Goal: Information Seeking & Learning: Learn about a topic

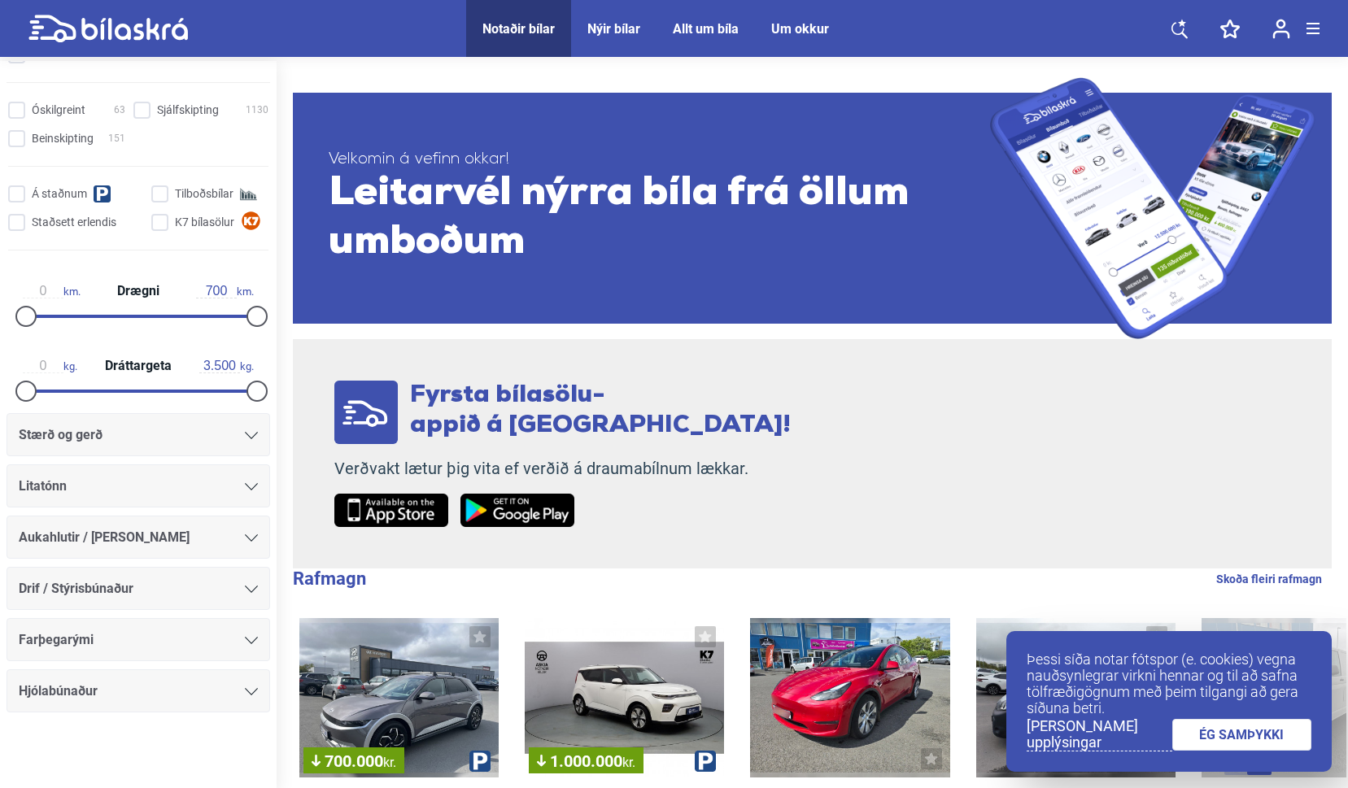
scroll to position [629, 0]
click at [250, 439] on div at bounding box center [251, 433] width 13 height 13
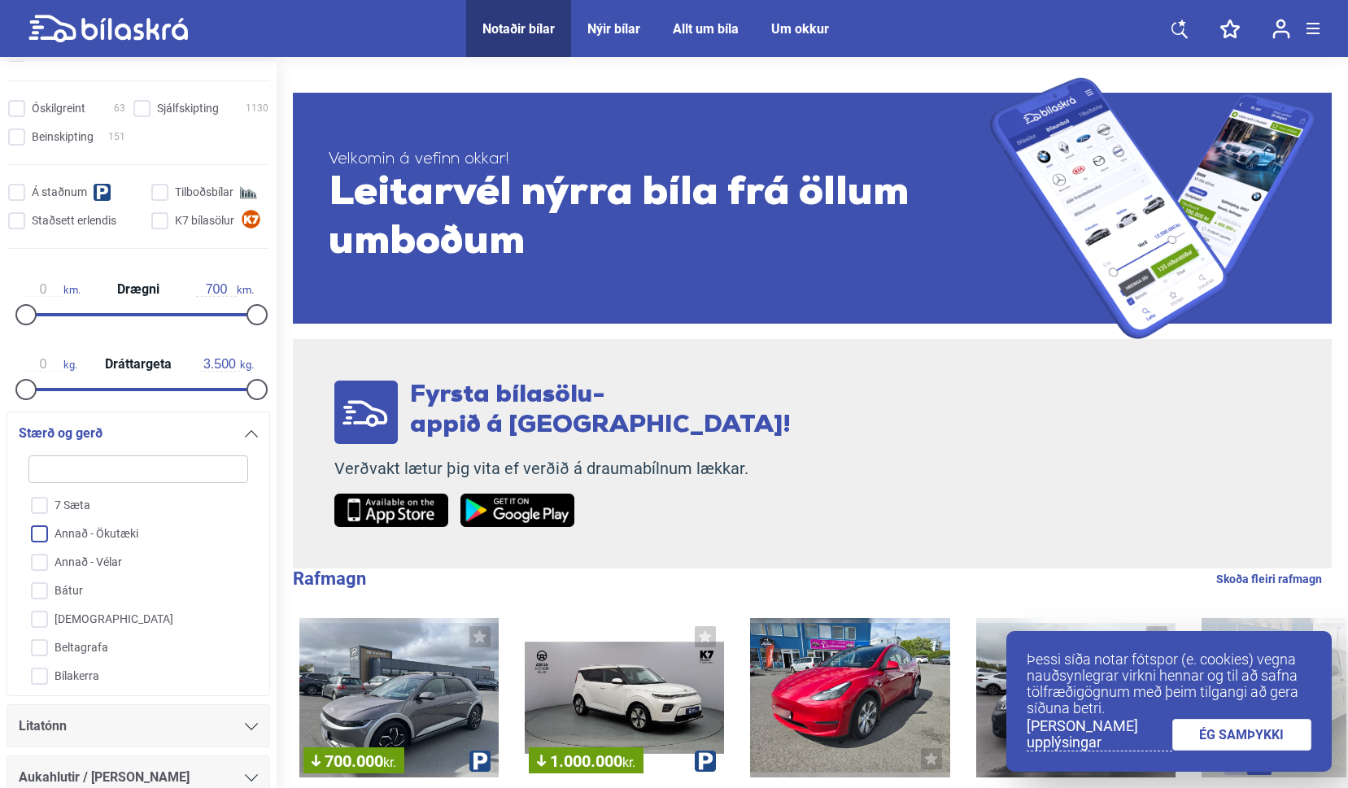
click at [37, 534] on input "Annað - Ökutæki" at bounding box center [127, 535] width 221 height 28
checkbox input "true"
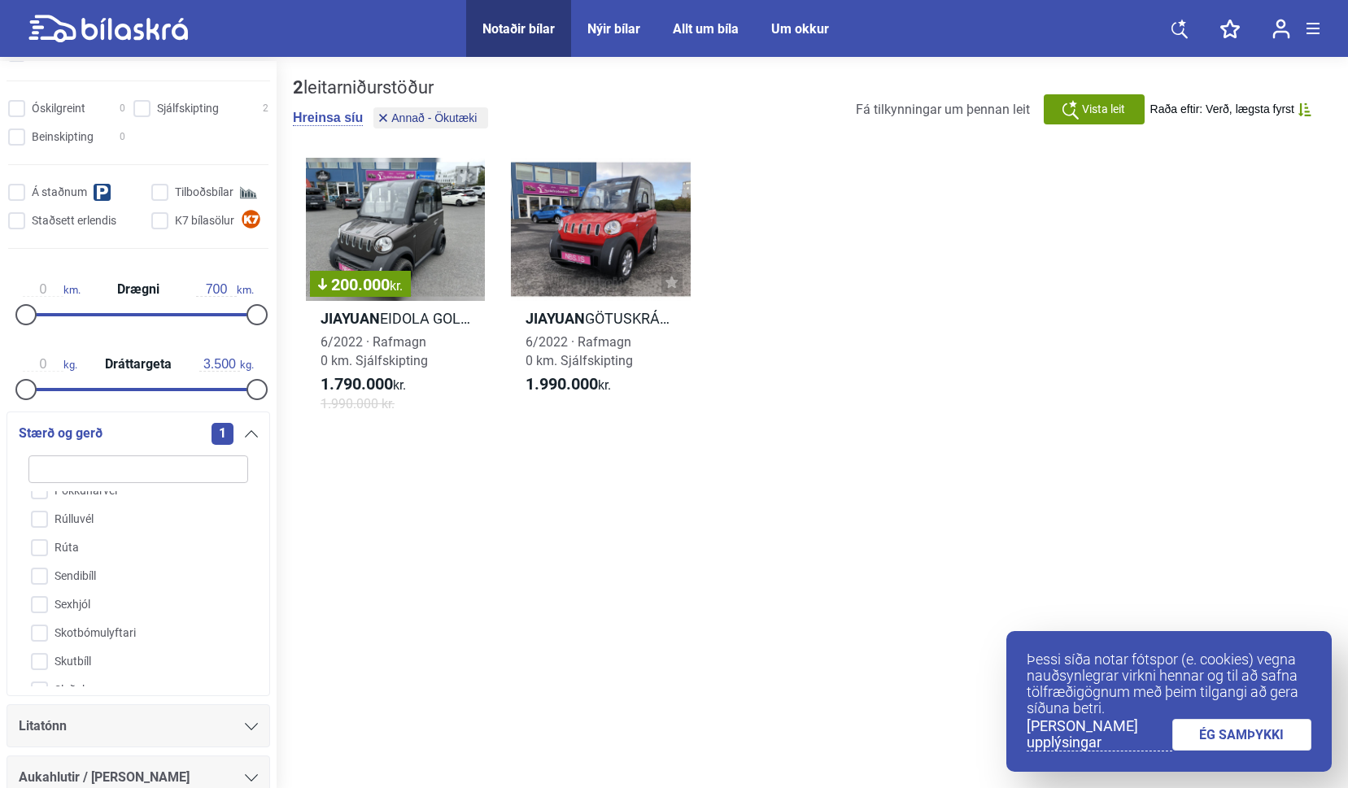
scroll to position [1383, 0]
click at [33, 575] on input "Sendibíll" at bounding box center [127, 574] width 221 height 28
checkbox input "true"
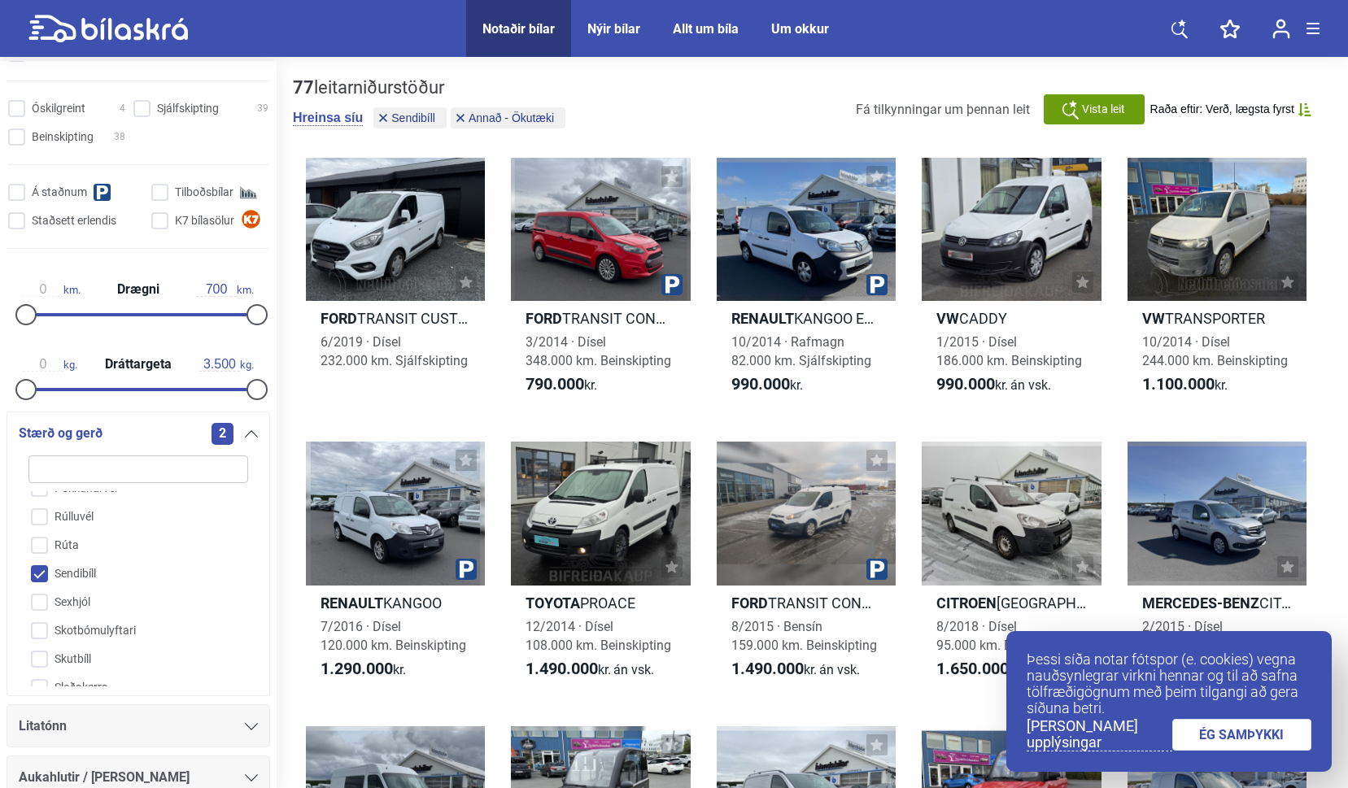
click at [1249, 729] on link "ÉG SAMÞYKKI" at bounding box center [1242, 735] width 140 height 32
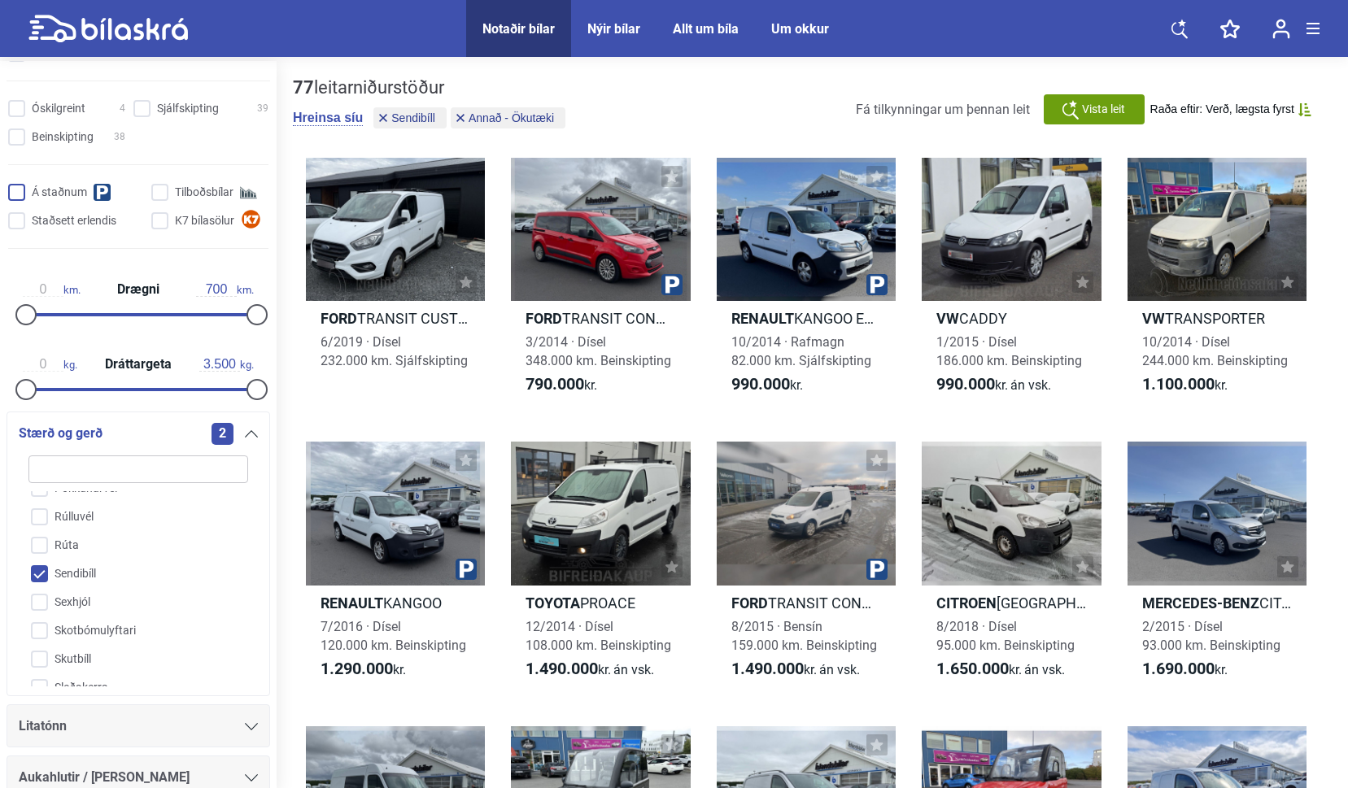
click at [10, 187] on span at bounding box center [16, 192] width 17 height 17
click at [11, 187] on input "Á staðnum" at bounding box center [78, 193] width 135 height 17
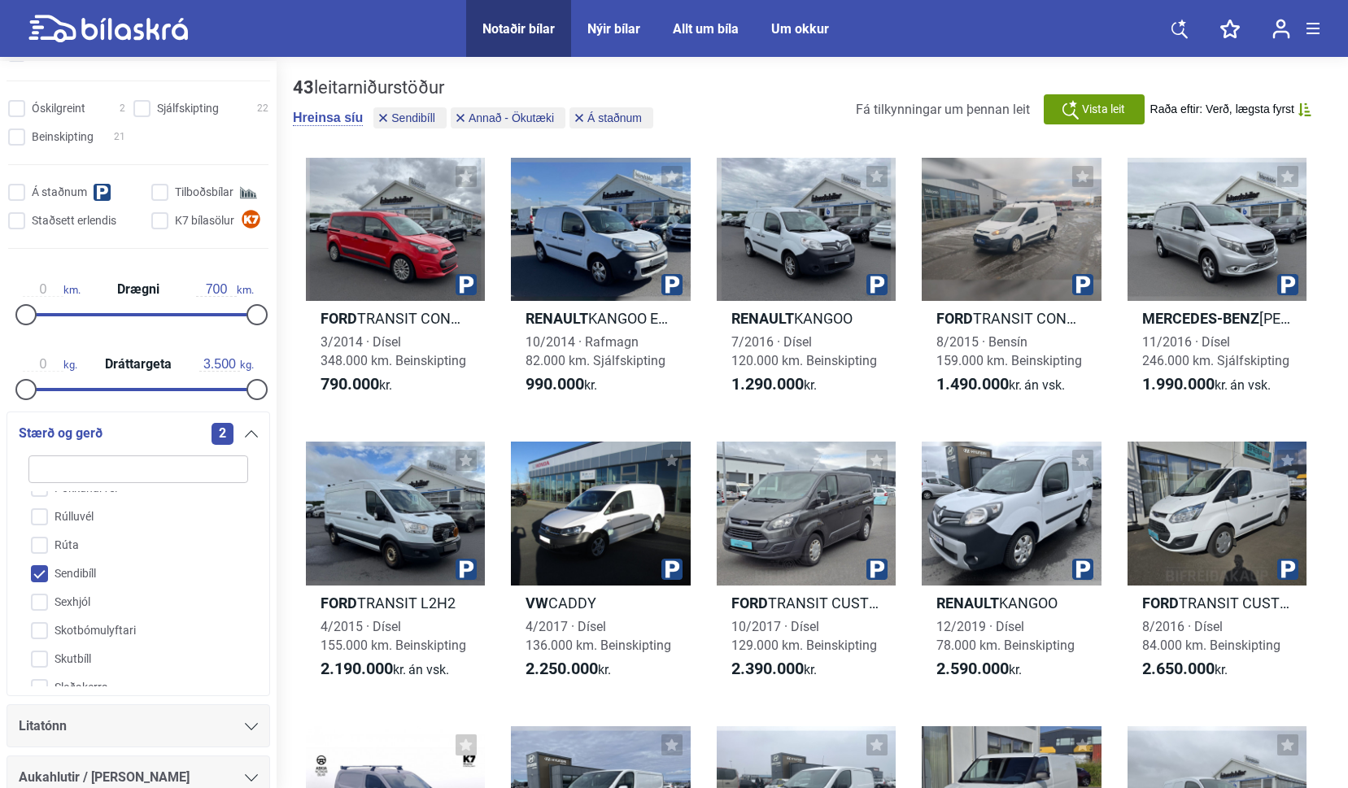
checkbox input "false"
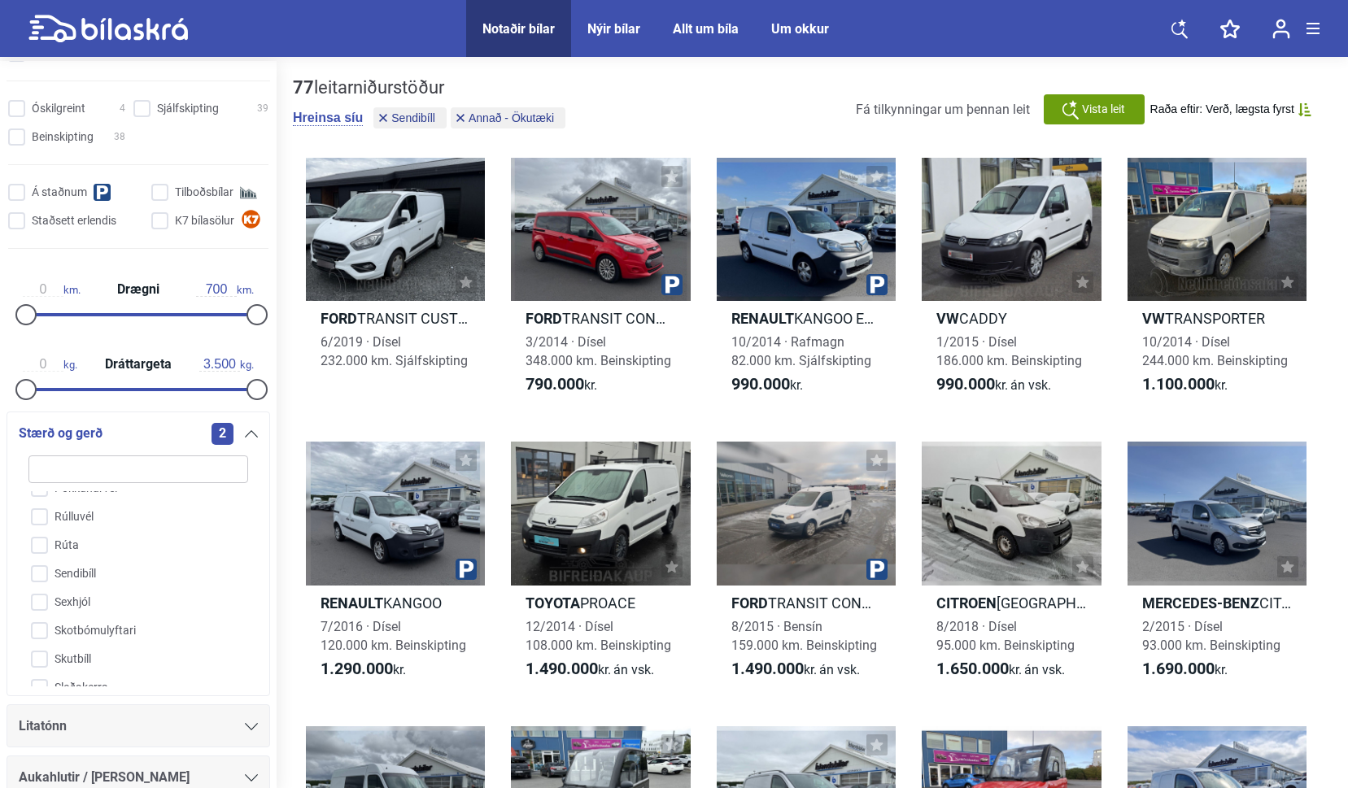
checkbox input "false"
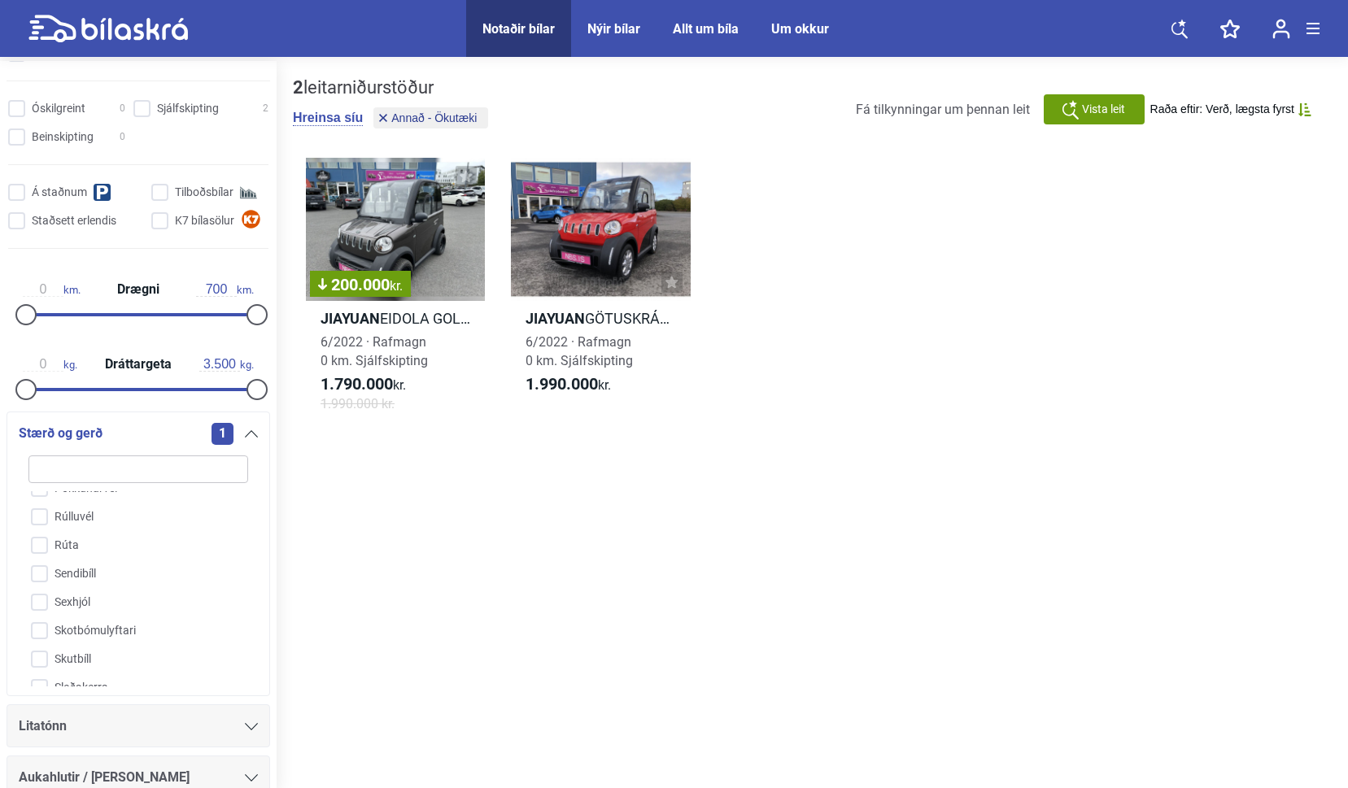
checkbox input "false"
